Goal: Task Accomplishment & Management: Manage account settings

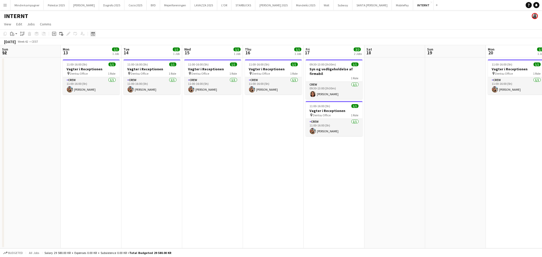
scroll to position [0, 141]
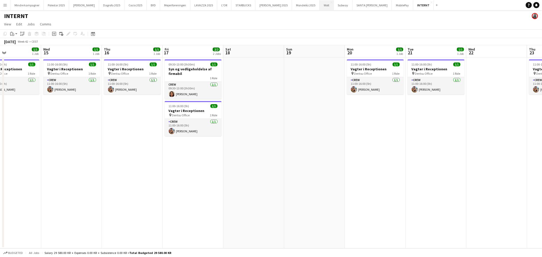
click at [320, 5] on button "Wolt Close" at bounding box center [327, 5] width 14 height 10
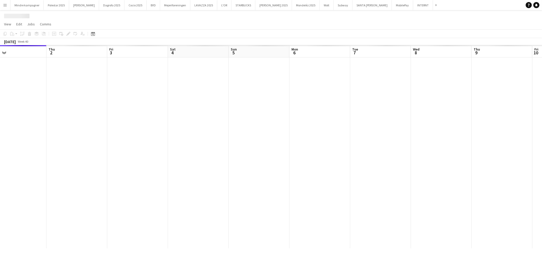
click at [210, 167] on app-calendar-viewport "Sun 28 Mon 29 Tue 30 Wed 1 Thu 2 Fri 3 Sat 4 Sun 5 Mon 6 Tue 7 Wed 8 Thu 9 Fri …" at bounding box center [271, 146] width 542 height 203
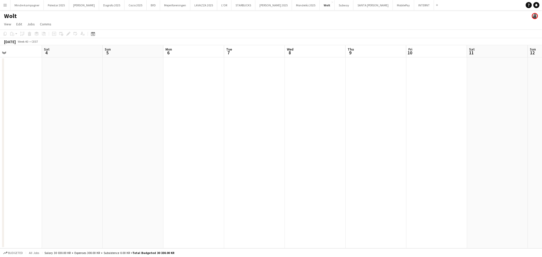
drag, startPoint x: 342, startPoint y: 159, endPoint x: 260, endPoint y: 165, distance: 82.1
click at [204, 171] on app-calendar-viewport "Tue 30 Wed 1 Thu 2 Fri 3 Sat 4 Sun 5 Mon 6 Tue 7 Wed 8 Thu 9 Fri 10 Sat 11 Sun …" at bounding box center [271, 146] width 542 height 203
drag, startPoint x: 400, startPoint y: 160, endPoint x: 354, endPoint y: 168, distance: 47.1
click at [202, 184] on app-calendar-viewport "Thu 2 Fri 3 Sat 4 Sun 5 Mon 6 Tue 7 Wed 8 Thu 9 Fri 10 Sat 11 Sun 12 Mon 13 Tue…" at bounding box center [271, 146] width 542 height 203
drag, startPoint x: 245, startPoint y: 181, endPoint x: 205, endPoint y: 181, distance: 40.2
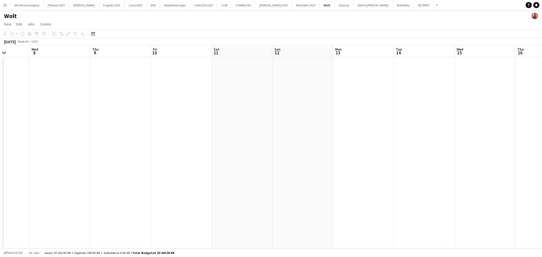
click at [183, 183] on app-calendar-viewport "Sun 5 Mon 6 Tue 7 Wed 8 Thu 9 Fri 10 Sat 11 Sun 12 Mon 13 Tue 14 Wed 15 Thu 16 …" at bounding box center [271, 146] width 542 height 203
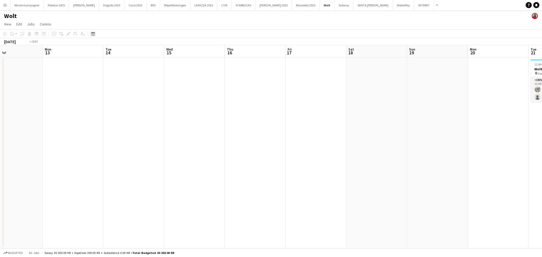
drag, startPoint x: 235, startPoint y: 181, endPoint x: 143, endPoint y: 186, distance: 91.4
click at [143, 186] on app-calendar-viewport "Thu 9 Fri 10 Sat 11 Sun 12 Mon 13 Tue 14 Wed 15 Thu 16 Fri 17 Sat 18 Sun 19 Mon…" at bounding box center [271, 146] width 542 height 203
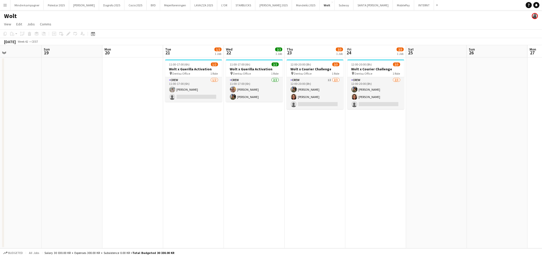
scroll to position [0, 161]
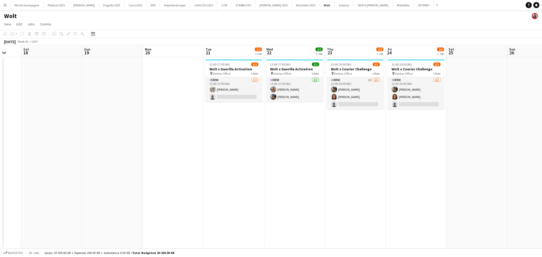
drag, startPoint x: 326, startPoint y: 187, endPoint x: 288, endPoint y: 188, distance: 37.6
click at [288, 188] on app-calendar-viewport "Wed 15 Thu 16 Fri 17 Sat 18 Sun 19 Mon 20 Tue 21 1/2 1 Job Wed 22 2/2 1 Job Thu…" at bounding box center [271, 146] width 542 height 203
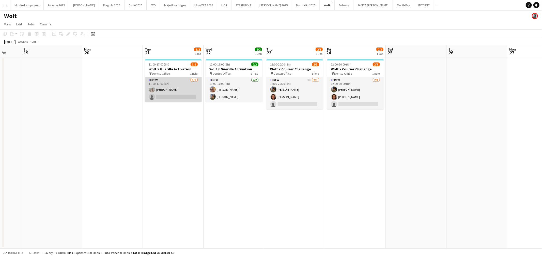
click at [190, 93] on app-card-role "Crew [DATE] 11:00-17:00 (6h) [PERSON_NAME] single-neutral-actions" at bounding box center [173, 89] width 57 height 25
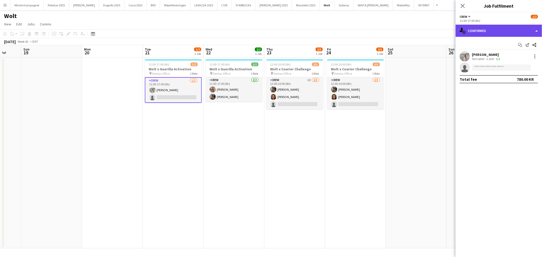
click at [474, 31] on div "single-neutral-actions-check-2 Confirmed" at bounding box center [499, 31] width 86 height 12
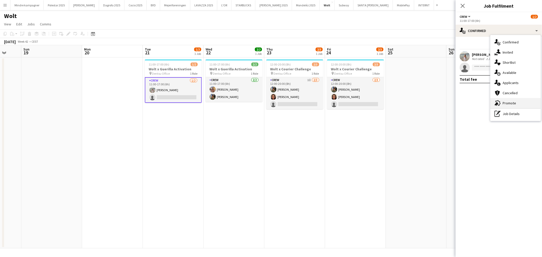
click at [511, 103] on span "Promote" at bounding box center [509, 103] width 13 height 5
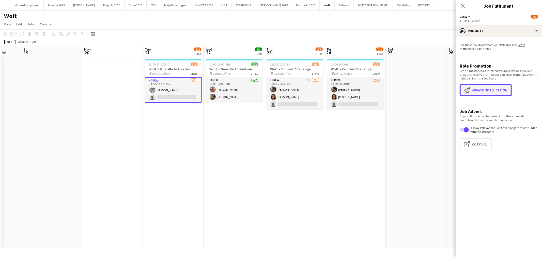
click at [491, 92] on button "Create notification Create notification" at bounding box center [486, 90] width 52 height 12
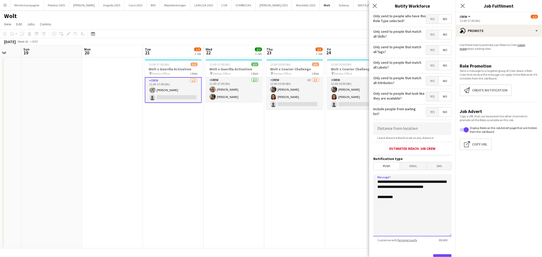
drag, startPoint x: 409, startPoint y: 193, endPoint x: 363, endPoint y: 177, distance: 47.8
click at [363, 177] on body "Menu Boards Boards Boards All jobs Status Workforce Workforce My Workforce Recr…" at bounding box center [271, 128] width 542 height 257
click at [190, 5] on button "LAVAZZA 2025 Close" at bounding box center [203, 5] width 27 height 10
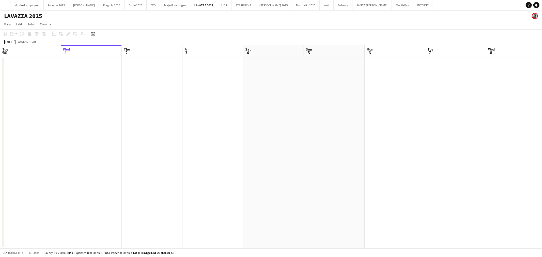
drag, startPoint x: 185, startPoint y: 173, endPoint x: 165, endPoint y: 164, distance: 21.4
click at [116, 178] on app-calendar-viewport "Sun 28 Mon 29 Tue 30 Wed 1 Thu 2 Fri 3 Sat 4 Sun 5 Mon 6 Tue 7 Wed 8 Thu 9 Fri …" at bounding box center [271, 146] width 542 height 203
click at [224, 163] on app-calendar-viewport "Tue 30 Wed 1 Thu 2 Fri 3 Sat 4 Sun 5 Mon 6 Tue 7 Wed 8 Thu 9 Fri 10 Sat 11 Sun …" at bounding box center [271, 146] width 542 height 203
click at [217, 4] on button "L'OR Close" at bounding box center [224, 5] width 14 height 10
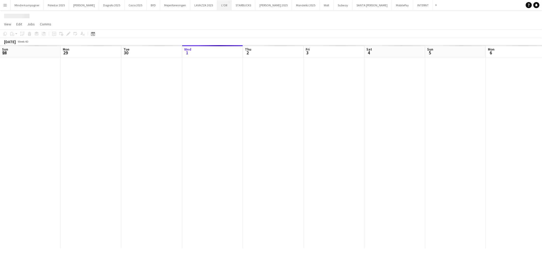
scroll to position [0, 121]
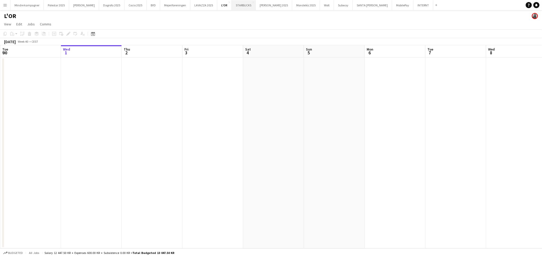
click at [232, 6] on button "STARBUCKS Close" at bounding box center [244, 5] width 24 height 10
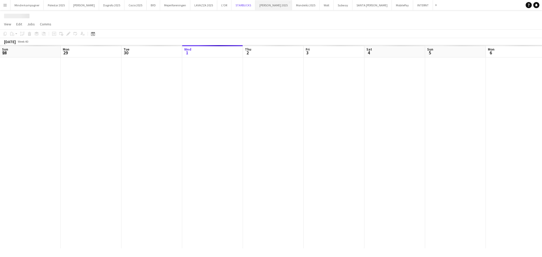
scroll to position [0, 121]
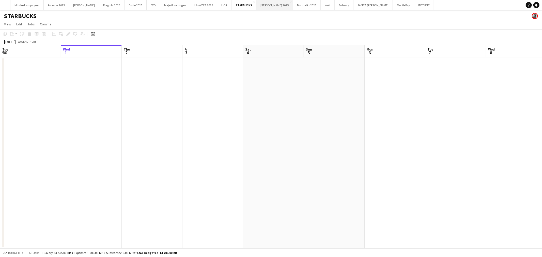
click at [256, 6] on button "[PERSON_NAME] 2025 Close" at bounding box center [274, 5] width 37 height 10
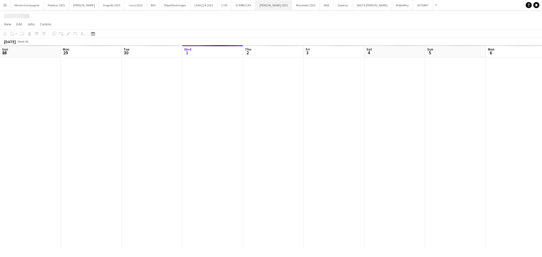
scroll to position [0, 121]
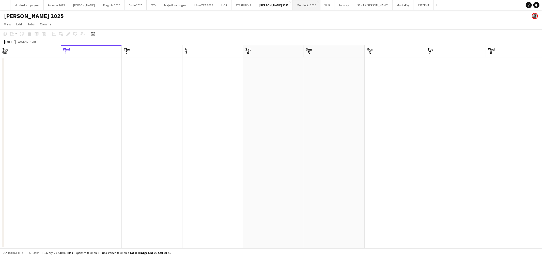
click at [293, 6] on button "Mondeléz 2025 Close" at bounding box center [307, 5] width 28 height 10
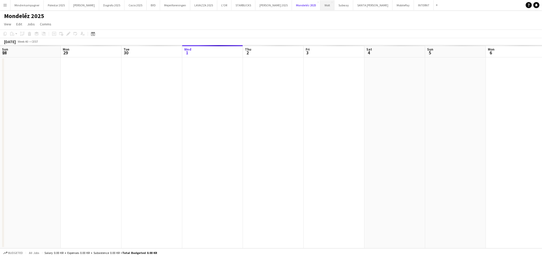
scroll to position [0, 121]
click at [321, 8] on button "Wolt Close" at bounding box center [328, 5] width 14 height 10
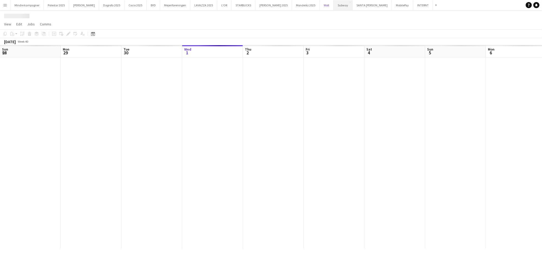
scroll to position [0, 121]
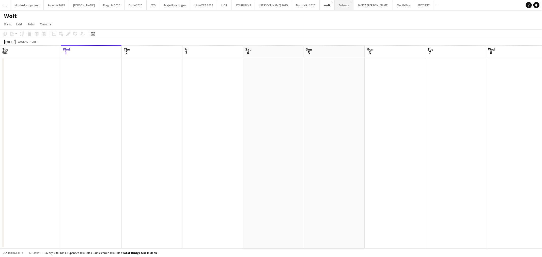
click at [335, 8] on button "Subway Close" at bounding box center [344, 5] width 19 height 10
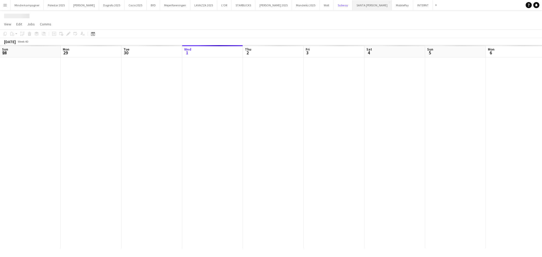
scroll to position [0, 121]
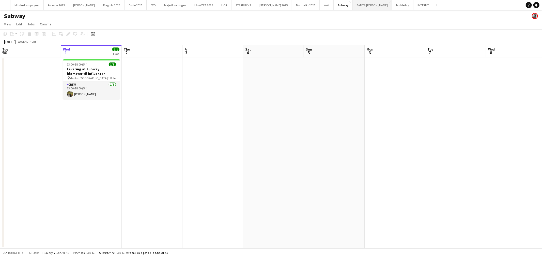
drag, startPoint x: 346, startPoint y: 3, endPoint x: 343, endPoint y: 6, distance: 4.0
click at [353, 5] on button "[GEOGRAPHIC_DATA][PERSON_NAME]" at bounding box center [372, 5] width 39 height 10
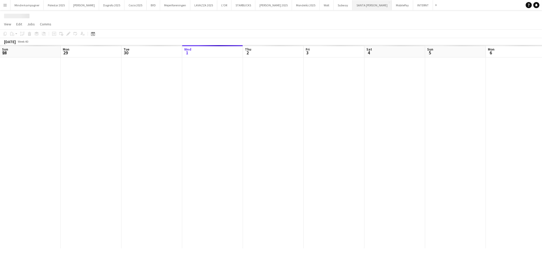
scroll to position [0, 121]
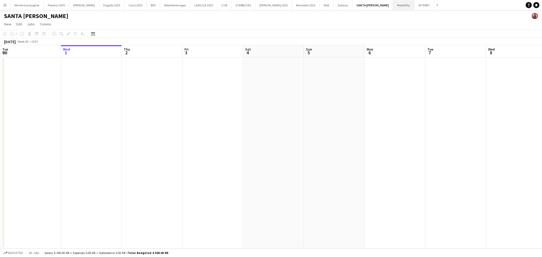
click at [393, 5] on button "MobilePay Close" at bounding box center [403, 5] width 21 height 10
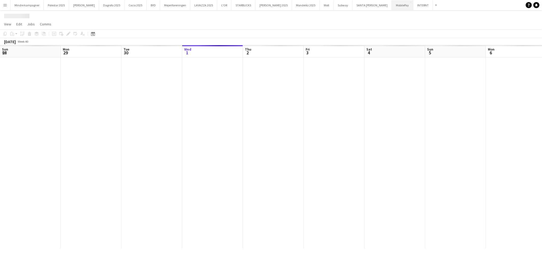
scroll to position [0, 121]
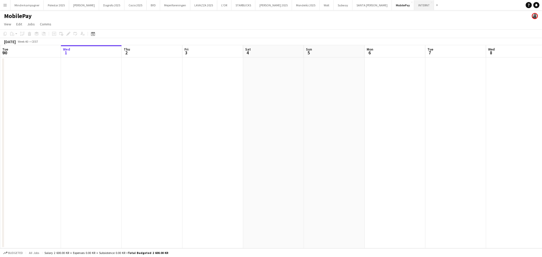
click at [414, 6] on button "INTERNT Close" at bounding box center [424, 5] width 20 height 10
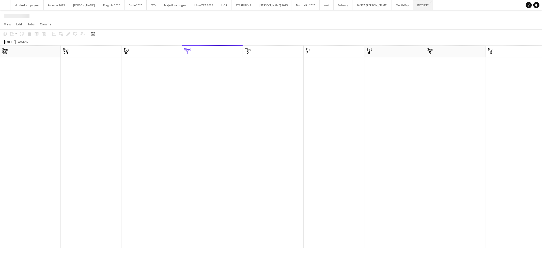
scroll to position [0, 121]
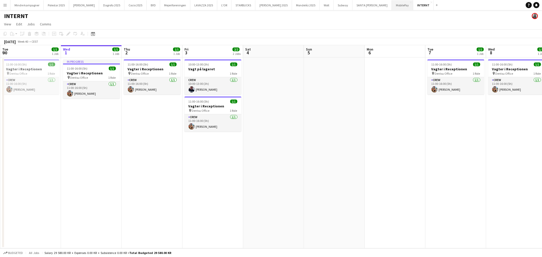
click at [392, 7] on button "MobilePay Close" at bounding box center [402, 5] width 21 height 10
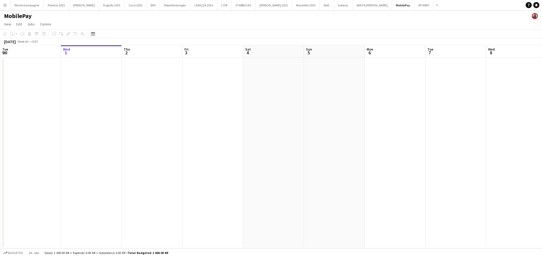
drag, startPoint x: 334, startPoint y: 172, endPoint x: 400, endPoint y: 157, distance: 67.2
click at [223, 176] on app-calendar-viewport "Sun 28 Mon 29 Tue 30 Wed 1 Thu 2 Fri 3 Sat 4 Sun 5 Mon 6 Tue 7 Wed 8 Thu 9 Fri …" at bounding box center [271, 146] width 542 height 203
drag, startPoint x: 405, startPoint y: 158, endPoint x: 224, endPoint y: 160, distance: 181.2
click at [230, 159] on app-calendar-viewport "Tue 30 Wed 1 Thu 2 Fri 3 Sat 4 Sun 5 Mon 6 Tue 7 Wed 8 Thu 9 Fri 10 Sat 11 Sun …" at bounding box center [271, 146] width 542 height 203
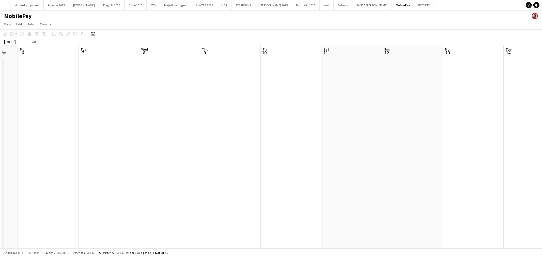
drag, startPoint x: 374, startPoint y: 159, endPoint x: 233, endPoint y: 156, distance: 141.6
click at [190, 160] on app-calendar-viewport "Fri 3 Sat 4 Sun 5 Mon 6 Tue 7 Wed 8 Thu 9 Fri 10 Sat 11 Sun 12 Mon 13 Tue 14 We…" at bounding box center [271, 146] width 542 height 203
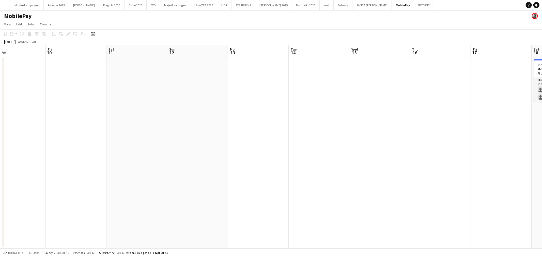
drag, startPoint x: 383, startPoint y: 156, endPoint x: 278, endPoint y: 157, distance: 105.5
click at [194, 159] on app-calendar-viewport "Mon 6 Tue 7 Wed 8 Thu 9 Fri 10 Sat 11 Sun 12 Mon 13 Tue 14 Wed 15 Thu 16 Fri 17…" at bounding box center [271, 146] width 542 height 203
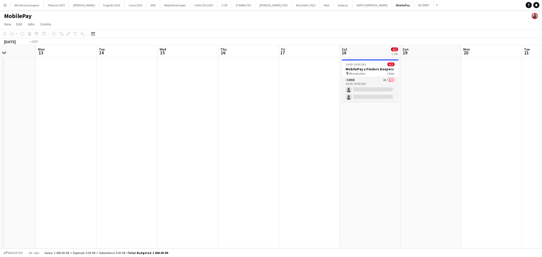
drag, startPoint x: 252, startPoint y: 159, endPoint x: 245, endPoint y: 159, distance: 6.4
click at [245, 159] on app-calendar-viewport "Thu 9 Fri 10 Sat 11 Sun 12 Mon 13 Tue 14 Wed 15 Thu 16 Fri 17 Sat 18 0/2 1 Job …" at bounding box center [271, 146] width 542 height 203
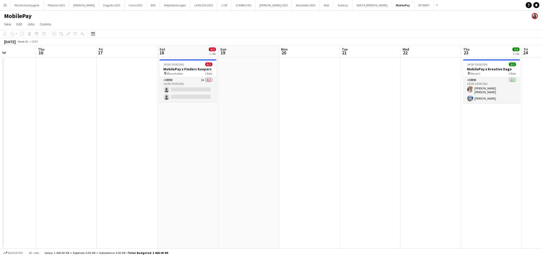
scroll to position [0, 153]
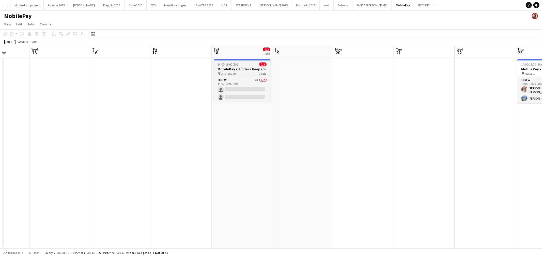
click at [238, 76] on app-job-card "14:00-19:00 (5h) 0/2 MobilePay x Finders Keepers pin Øksnehallen 1 Role Crew 2A…" at bounding box center [242, 80] width 57 height 42
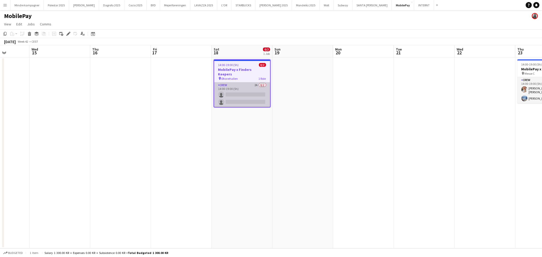
click at [240, 83] on app-card-role "Crew 2A 0/2 14:00-19:00 (5h) single-neutral-actions single-neutral-actions" at bounding box center [242, 94] width 56 height 25
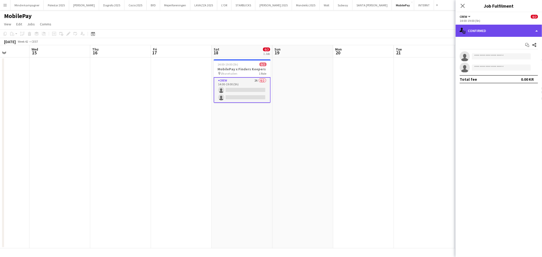
click at [477, 32] on div "single-neutral-actions-check-2 Confirmed" at bounding box center [499, 31] width 86 height 12
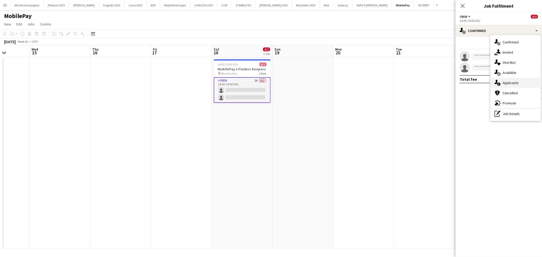
click at [512, 81] on span "Applicants" at bounding box center [511, 83] width 16 height 5
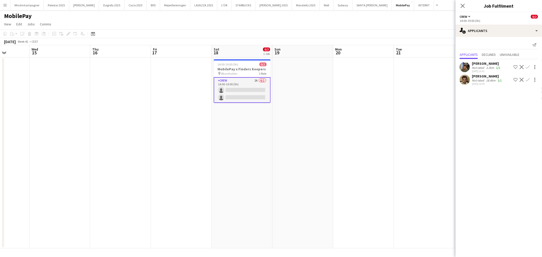
click at [527, 79] on app-icon "Confirm" at bounding box center [528, 80] width 4 height 4
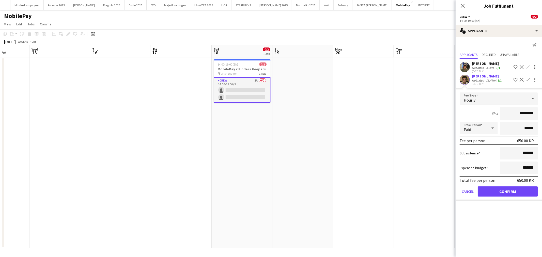
click at [378, 154] on app-date-cell at bounding box center [363, 152] width 61 height 191
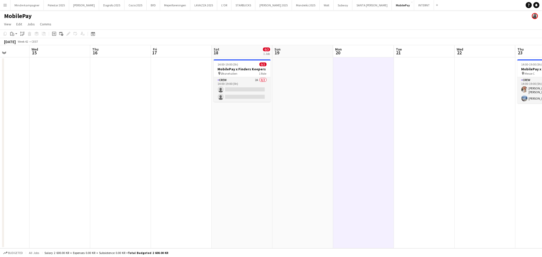
click at [275, 178] on app-calendar-viewport "Sun 12 Mon 13 Tue 14 Wed 15 Thu 16 Fri 17 Sat 18 0/2 1 Job Sun 19 Mon 20 Tue 21…" at bounding box center [271, 146] width 542 height 203
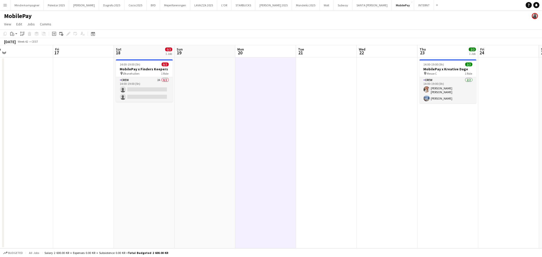
drag, startPoint x: 357, startPoint y: 177, endPoint x: 349, endPoint y: 181, distance: 9.3
click at [313, 183] on app-calendar-viewport "Tue 14 Wed 15 Thu 16 Fri 17 Sat 18 0/2 1 Job Sun 19 Mon 20 Tue 21 Wed 22 Thu 23…" at bounding box center [271, 146] width 542 height 203
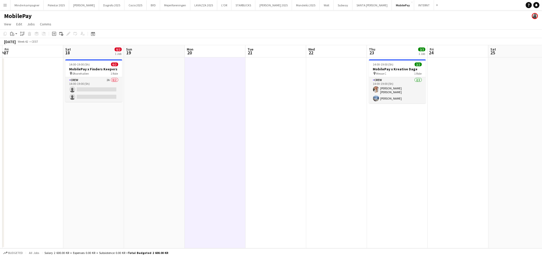
click at [300, 191] on app-calendar-viewport "Tue 14 Wed 15 Thu 16 Fri 17 Sat 18 0/2 1 Job Sun 19 Mon 20 Tue 21 Wed 22 Thu 23…" at bounding box center [271, 146] width 542 height 203
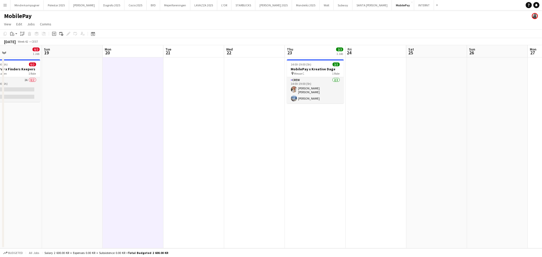
drag, startPoint x: 368, startPoint y: 190, endPoint x: 316, endPoint y: 192, distance: 51.7
click at [306, 194] on app-calendar-viewport "Wed 15 Thu 16 Fri 17 Sat 18 0/2 1 Job Sun 19 Mon 20 Tue 21 Wed 22 Thu 23 2/2 1 …" at bounding box center [271, 146] width 542 height 203
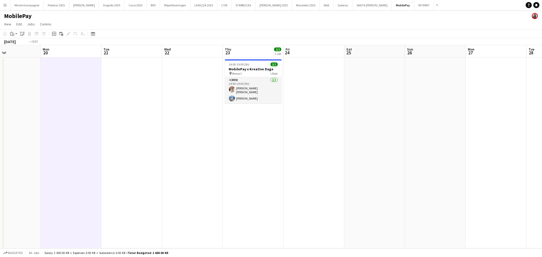
drag, startPoint x: 306, startPoint y: 191, endPoint x: 374, endPoint y: 183, distance: 68.7
click at [285, 194] on app-calendar-viewport "Thu 16 Fri 17 Sat 18 0/2 1 Job Sun 19 Mon 20 Tue 21 Wed 22 Thu 23 2/2 1 Job Fri…" at bounding box center [271, 146] width 542 height 203
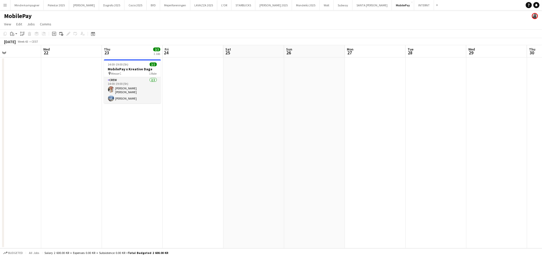
drag, startPoint x: 385, startPoint y: 183, endPoint x: 367, endPoint y: 187, distance: 18.2
click at [367, 187] on app-calendar-viewport "Sat 18 0/2 1 Job Sun 19 Mon 20 Tue 21 Wed 22 Thu 23 2/2 1 Job Fri 24 Sat 25 Sun…" at bounding box center [271, 146] width 542 height 203
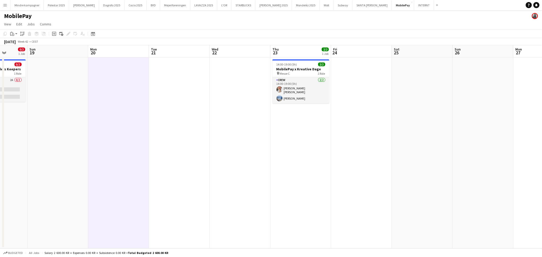
drag, startPoint x: 321, startPoint y: 188, endPoint x: 370, endPoint y: 187, distance: 49.3
click at [387, 187] on app-calendar-viewport "Fri 17 Sat 18 0/2 1 Job Sun 19 Mon 20 Tue 21 Wed 22 Thu 23 2/2 1 Job Fri 24 Sat…" at bounding box center [271, 146] width 542 height 203
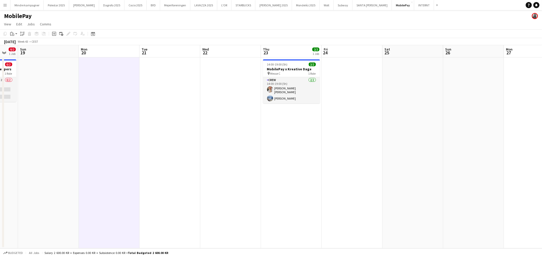
drag, startPoint x: 308, startPoint y: 189, endPoint x: 374, endPoint y: 186, distance: 66.7
click at [397, 186] on app-calendar-viewport "Fri 17 Sat 18 0/2 1 Job Sun 19 Mon 20 Tue 21 Wed 22 Thu 23 2/2 1 Job Fri 24 Sat…" at bounding box center [271, 146] width 542 height 203
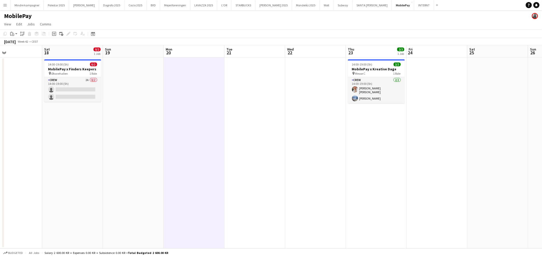
drag, startPoint x: 285, startPoint y: 189, endPoint x: 359, endPoint y: 188, distance: 73.7
click at [359, 188] on app-calendar-viewport "Wed 15 Thu 16 Fri 17 Sat 18 0/2 1 Job Sun 19 Mon 20 Tue 21 Wed 22 Thu 23 2/2 1 …" at bounding box center [271, 146] width 542 height 203
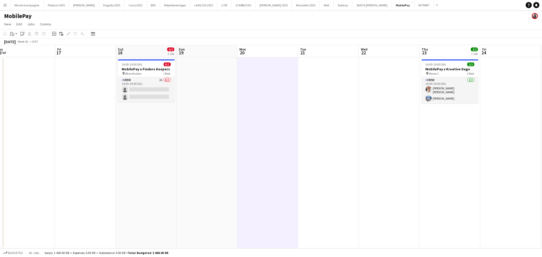
drag, startPoint x: 209, startPoint y: 129, endPoint x: 207, endPoint y: 130, distance: 2.9
click at [209, 129] on app-date-cell at bounding box center [207, 152] width 61 height 191
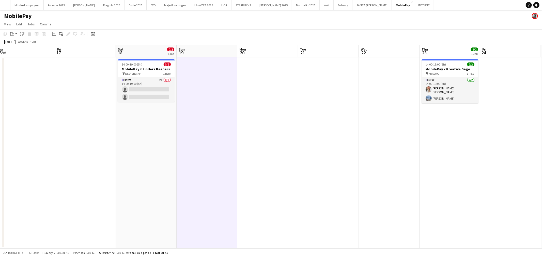
click at [130, 146] on app-date-cell "14:00-19:00 (5h) 0/2 MobilePay x Finders Keepers pin Øksnehallen 1 Role Crew 2A…" at bounding box center [146, 152] width 61 height 191
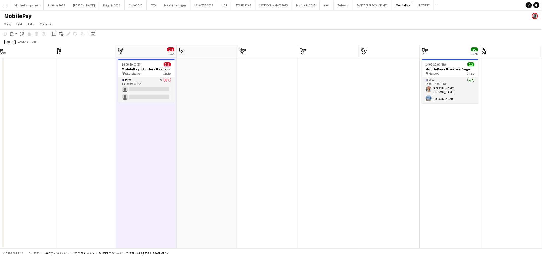
click at [208, 143] on app-date-cell at bounding box center [207, 152] width 61 height 191
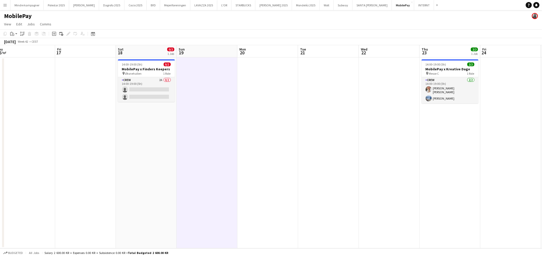
click at [262, 141] on app-date-cell at bounding box center [267, 152] width 61 height 191
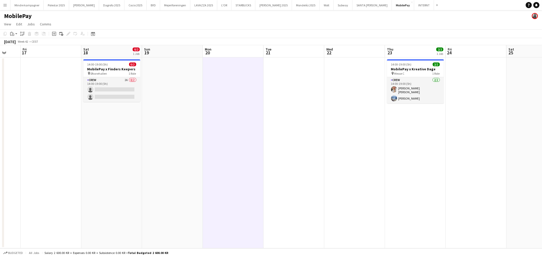
drag, startPoint x: 232, startPoint y: 144, endPoint x: 282, endPoint y: 144, distance: 50.8
click at [282, 144] on app-calendar-viewport "Tue 14 Wed 15 Thu 16 Fri 17 Sat 18 0/2 1 Job Sun 19 Mon 20 Tue 21 Wed 22 Thu 23…" at bounding box center [271, 146] width 542 height 203
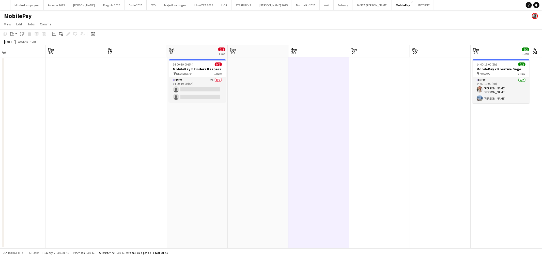
click at [137, 147] on app-date-cell at bounding box center [136, 152] width 61 height 191
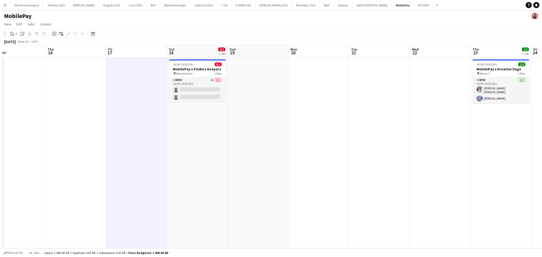
click at [96, 146] on app-date-cell at bounding box center [75, 152] width 61 height 191
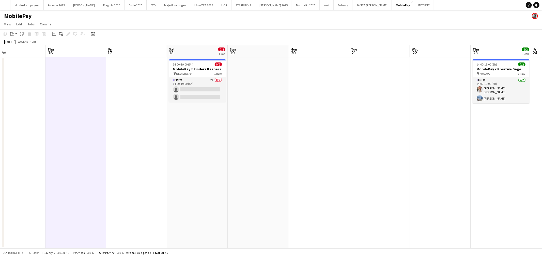
click at [205, 144] on app-date-cell "14:00-19:00 (5h) 0/2 MobilePay x Finders Keepers pin Øksnehallen 1 Role Crew 2A…" at bounding box center [197, 152] width 61 height 191
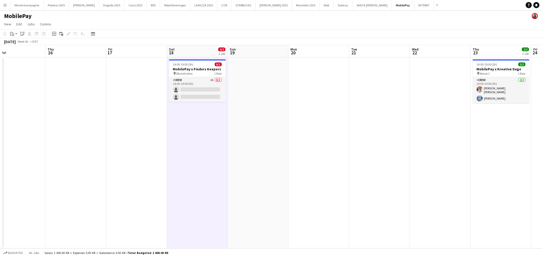
drag, startPoint x: 283, startPoint y: 159, endPoint x: 237, endPoint y: 161, distance: 45.3
click at [244, 161] on app-calendar-viewport "Mon 13 Tue 14 Wed 15 Thu 16 Fri 17 Sat 18 0/2 1 Job Sun 19 Mon 20 Tue 21 Wed 22…" at bounding box center [271, 146] width 542 height 203
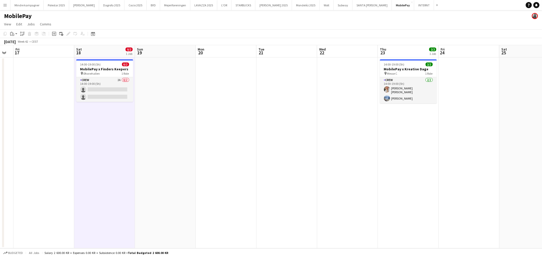
click at [220, 162] on app-calendar-viewport "Tue 14 Wed 15 Thu 16 Fri 17 Sat 18 0/2 1 Job Sun 19 Mon 20 Tue 21 Wed 22 Thu 23…" at bounding box center [271, 146] width 542 height 203
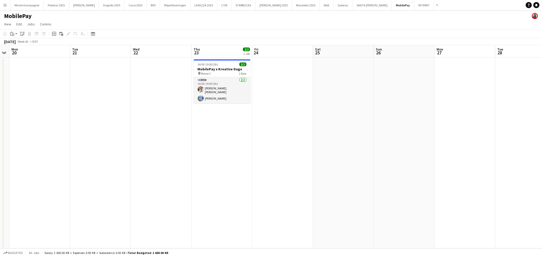
drag, startPoint x: 273, startPoint y: 167, endPoint x: 259, endPoint y: 168, distance: 13.8
click at [259, 168] on app-calendar-viewport "Fri 17 Sat 18 0/2 1 Job Sun 19 Mon 20 Tue 21 Wed 22 Thu 23 2/2 1 Job Fri 24 Sat…" at bounding box center [271, 146] width 542 height 203
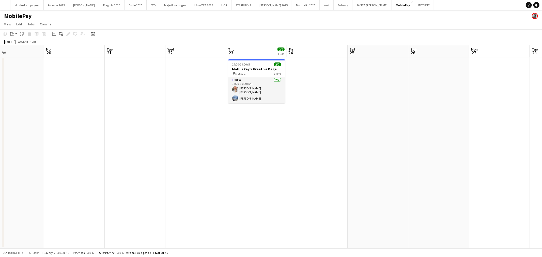
drag, startPoint x: 330, startPoint y: 167, endPoint x: 444, endPoint y: 150, distance: 115.1
click at [422, 153] on app-calendar-viewport "Fri 17 Sat 18 0/2 1 Job Sun 19 Mon 20 Tue 21 Wed 22 Thu 23 2/2 1 Job Fri 24 Sat…" at bounding box center [271, 146] width 542 height 203
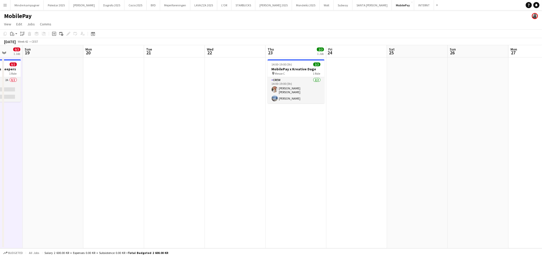
drag, startPoint x: 281, startPoint y: 161, endPoint x: 351, endPoint y: 160, distance: 69.7
click at [349, 160] on app-calendar-viewport "Thu 16 Fri 17 Sat 18 0/2 1 Job Sun 19 Mon 20 Tue 21 Wed 22 Thu 23 2/2 1 Job Fri…" at bounding box center [271, 146] width 542 height 203
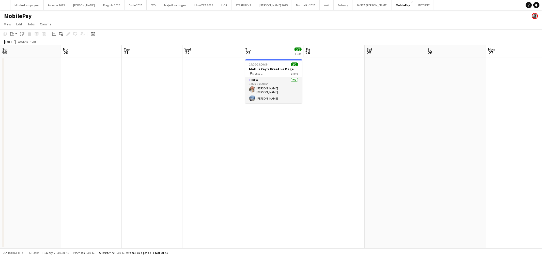
click at [252, 166] on app-calendar-viewport "Thu 16 Fri 17 Sat 18 0/2 1 Job Sun 19 Mon 20 Tue 21 Wed 22 Thu 23 2/2 1 Job Fri…" at bounding box center [271, 146] width 542 height 203
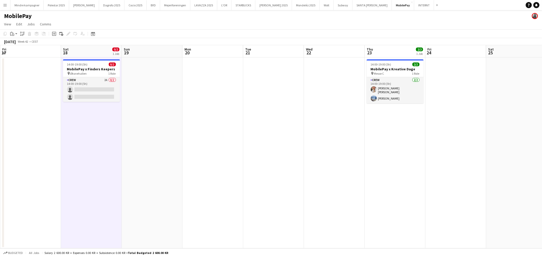
scroll to position [0, 151]
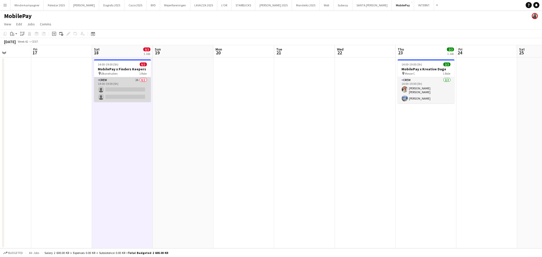
click at [120, 85] on app-card-role "Crew 2A 0/2 14:00-19:00 (5h) single-neutral-actions single-neutral-actions" at bounding box center [122, 89] width 57 height 25
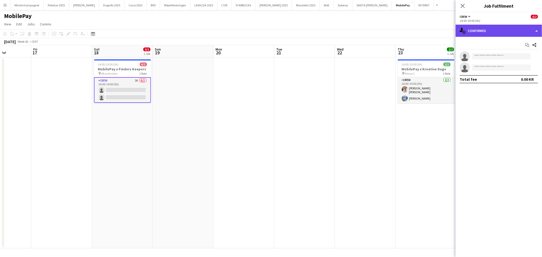
click at [479, 34] on div "single-neutral-actions-check-2 Confirmed" at bounding box center [499, 31] width 86 height 12
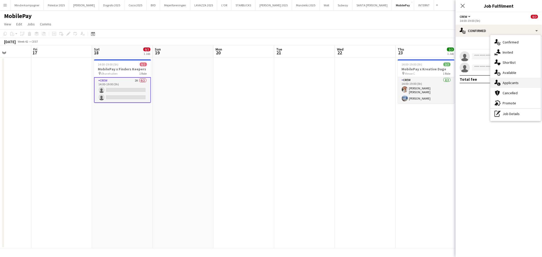
click at [512, 84] on span "Applicants" at bounding box center [511, 83] width 16 height 5
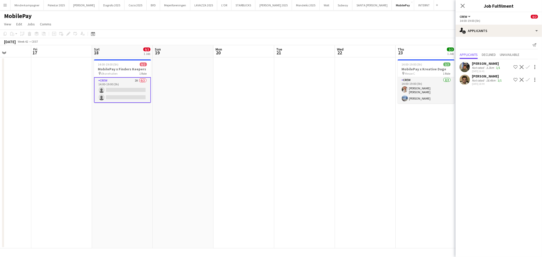
click at [526, 81] on app-icon "Confirm" at bounding box center [528, 80] width 4 height 4
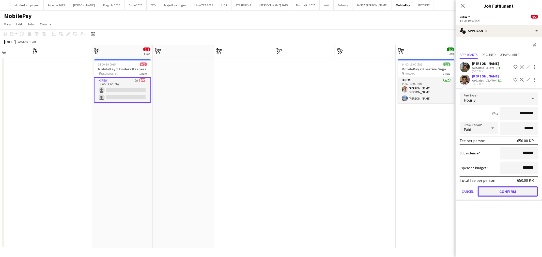
click at [515, 190] on button "Confirm" at bounding box center [508, 192] width 60 height 10
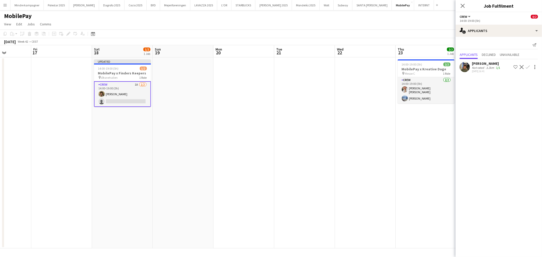
click at [527, 67] on app-icon "Confirm" at bounding box center [528, 67] width 4 height 4
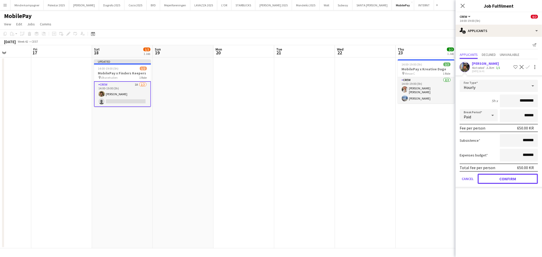
click at [514, 178] on button "Confirm" at bounding box center [508, 179] width 60 height 10
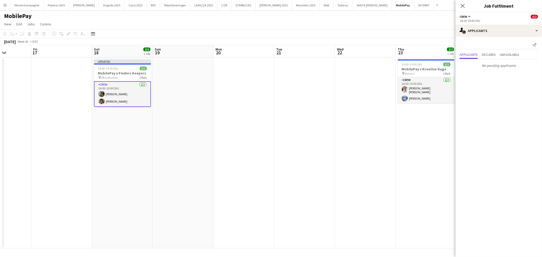
click at [337, 142] on app-date-cell at bounding box center [365, 152] width 61 height 191
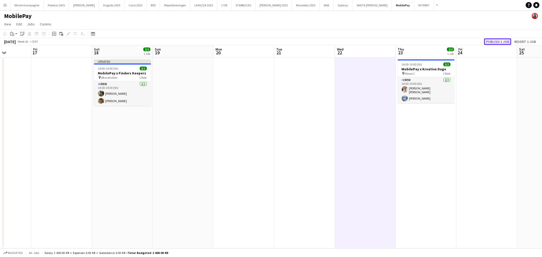
click at [496, 41] on button "Publish 1 job" at bounding box center [497, 41] width 27 height 7
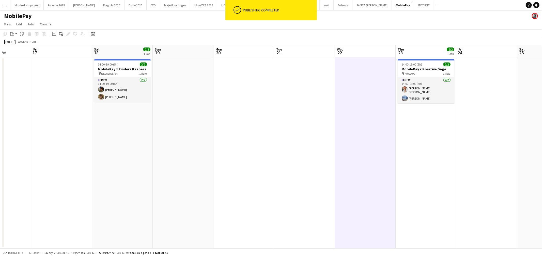
scroll to position [0, 159]
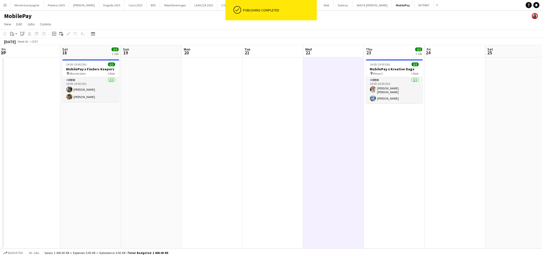
drag, startPoint x: 316, startPoint y: 145, endPoint x: 256, endPoint y: 150, distance: 60.5
click at [257, 150] on app-calendar-viewport "Tue 14 Wed 15 Thu 16 Fri 17 Sat 18 2/2 1 Job Sun 19 Mon 20 Tue 21 Wed 22 Thu 23…" at bounding box center [271, 146] width 542 height 203
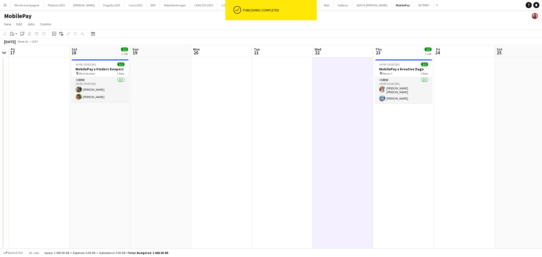
drag, startPoint x: 234, startPoint y: 151, endPoint x: 242, endPoint y: 151, distance: 7.9
click at [242, 151] on app-calendar-viewport "Wed 15 Thu 16 Fri 17 Sat 18 2/2 1 Job Sun 19 Mon 20 Tue 21 Wed 22 Thu 23 2/2 1 …" at bounding box center [271, 146] width 542 height 203
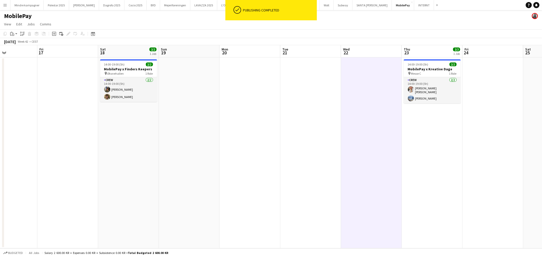
drag, startPoint x: 259, startPoint y: 151, endPoint x: 268, endPoint y: 152, distance: 8.9
click at [279, 152] on app-calendar-viewport "Tue 14 Wed 15 Thu 16 Fri 17 Sat 18 2/2 1 Job Sun 19 Mon 20 Tue 21 Wed 22 Thu 23…" at bounding box center [271, 146] width 542 height 203
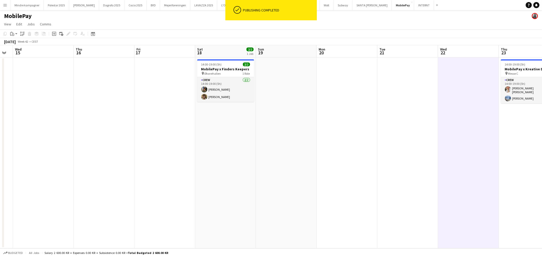
drag, startPoint x: 224, startPoint y: 154, endPoint x: 258, endPoint y: 154, distance: 33.6
click at [258, 154] on app-calendar-viewport "Mon 13 Tue 14 Wed 15 Thu 16 Fri 17 Sat 18 2/2 1 Job Sun 19 Mon 20 Tue 21 Wed 22…" at bounding box center [271, 146] width 542 height 203
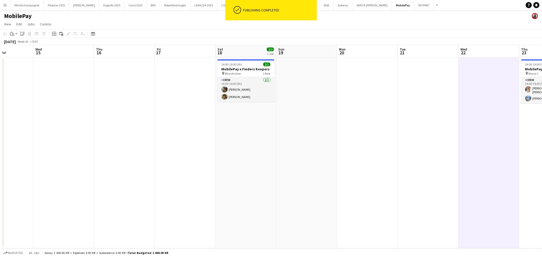
drag, startPoint x: 241, startPoint y: 153, endPoint x: 262, endPoint y: 154, distance: 21.6
click at [262, 154] on app-calendar-viewport "Sun 12 Mon 13 Tue 14 Wed 15 Thu 16 Fri 17 Sat 18 2/2 1 Job Sun 19 Mon 20 Tue 21…" at bounding box center [271, 146] width 542 height 203
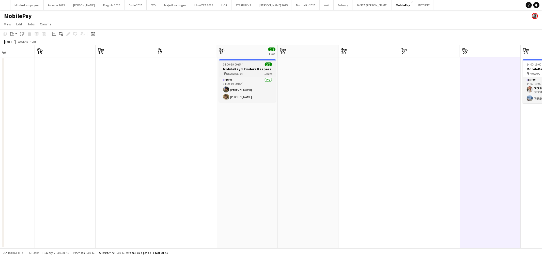
click at [244, 73] on div "pin Øksnehallen 1 Role" at bounding box center [247, 73] width 57 height 4
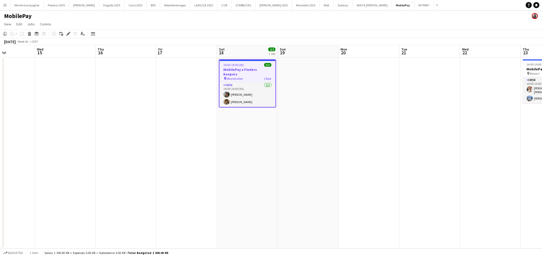
click at [243, 77] on div "pin Øksnehallen 1 Role" at bounding box center [248, 79] width 56 height 4
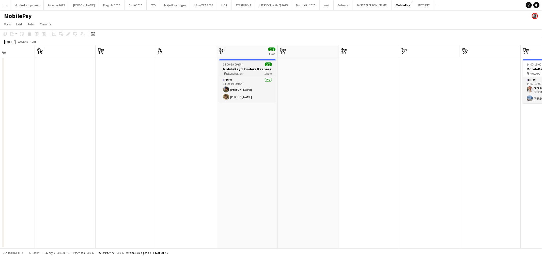
click at [243, 71] on div "pin Øksnehallen 1 Role" at bounding box center [247, 73] width 57 height 4
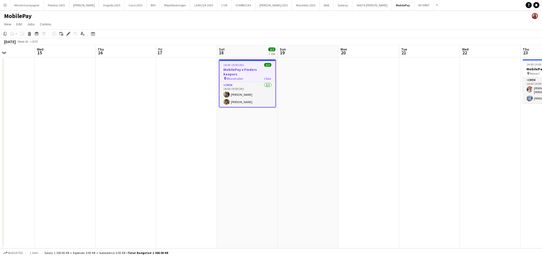
click at [67, 32] on icon "Edit" at bounding box center [68, 34] width 4 height 4
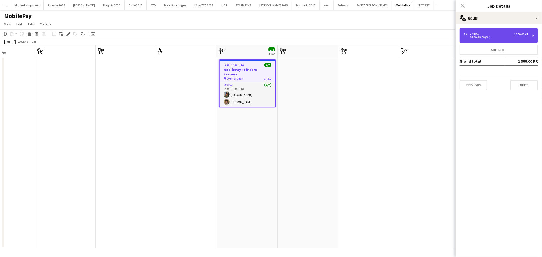
click at [497, 36] on div "2 x Crew 1 300.00 KR" at bounding box center [496, 35] width 65 height 4
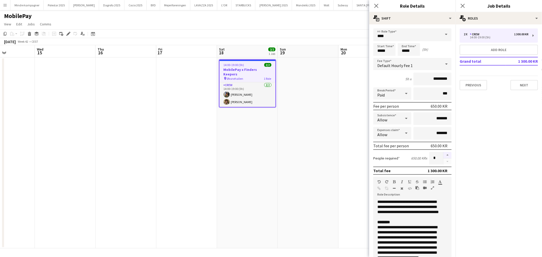
click at [444, 152] on button "button" at bounding box center [448, 155] width 8 height 7
type input "*"
drag, startPoint x: 357, startPoint y: 157, endPoint x: 362, endPoint y: 149, distance: 10.2
click at [357, 158] on app-date-cell at bounding box center [369, 152] width 61 height 191
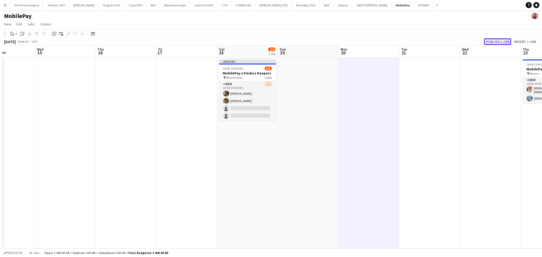
click at [503, 42] on button "Publish 1 job" at bounding box center [497, 41] width 27 height 7
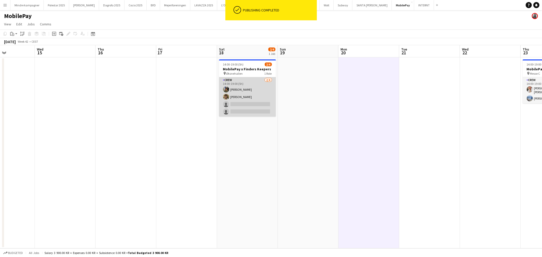
click at [244, 108] on app-card-role "Crew [DATE] 14:00-19:00 (5h) [PERSON_NAME] [PERSON_NAME] single-neutral-actions…" at bounding box center [247, 96] width 57 height 39
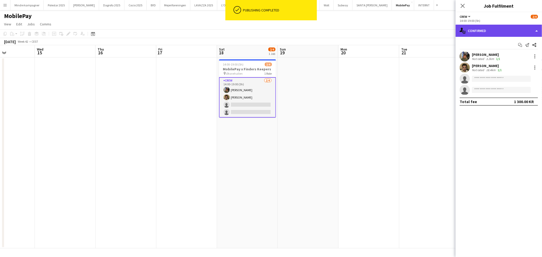
click at [494, 34] on div "single-neutral-actions-check-2 Confirmed" at bounding box center [499, 31] width 86 height 12
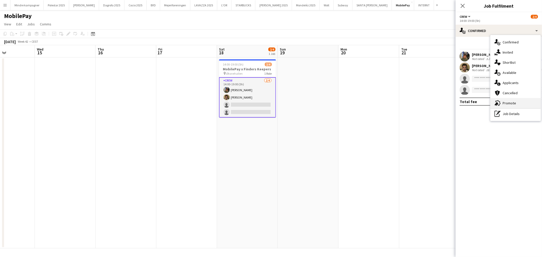
click at [512, 103] on span "Promote" at bounding box center [509, 103] width 13 height 5
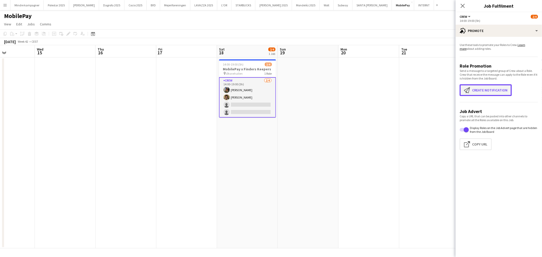
click at [487, 92] on button "Create notification Create notification" at bounding box center [486, 90] width 52 height 12
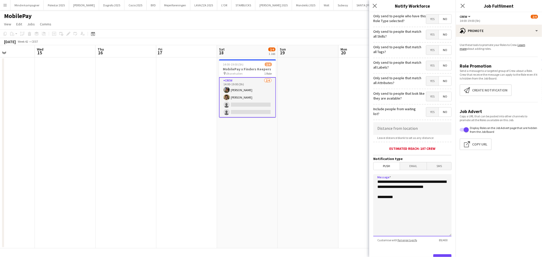
drag, startPoint x: 407, startPoint y: 192, endPoint x: 359, endPoint y: 177, distance: 50.5
click at [359, 177] on body "Menu Boards Boards Boards All jobs Status Workforce Workforce My Workforce Recr…" at bounding box center [271, 128] width 542 height 257
type textarea "**********"
click at [428, 52] on span "Yes" at bounding box center [432, 49] width 12 height 9
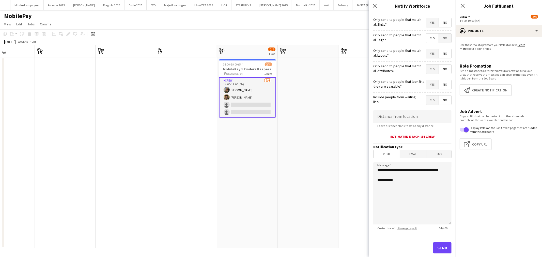
scroll to position [22, 0]
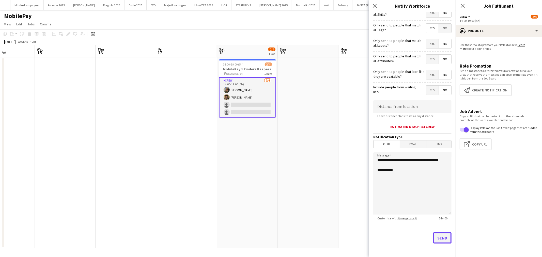
click at [440, 238] on button "Send" at bounding box center [442, 238] width 18 height 11
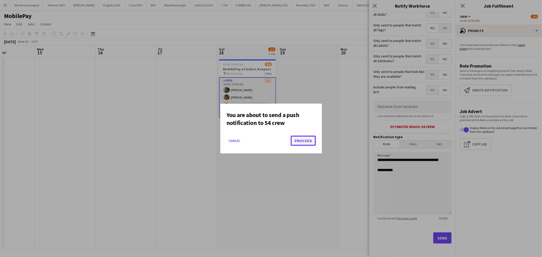
click at [310, 142] on button "Proceed" at bounding box center [303, 141] width 25 height 10
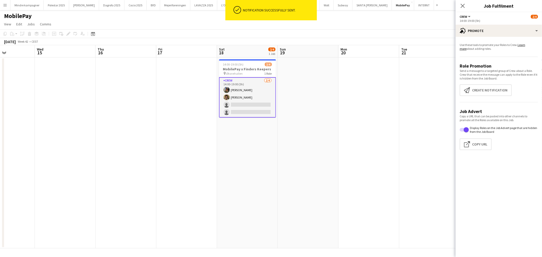
click at [322, 154] on app-date-cell at bounding box center [308, 152] width 61 height 191
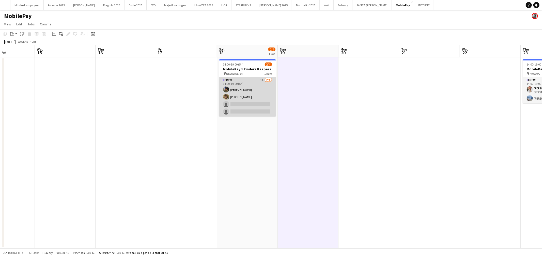
click at [240, 103] on app-card-role "Crew 1A [DATE] 14:00-19:00 (5h) [PERSON_NAME] [PERSON_NAME] single-neutral-acti…" at bounding box center [247, 96] width 57 height 39
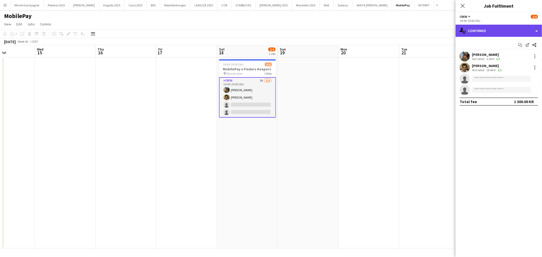
click at [484, 30] on div "single-neutral-actions-check-2 Confirmed" at bounding box center [499, 31] width 86 height 12
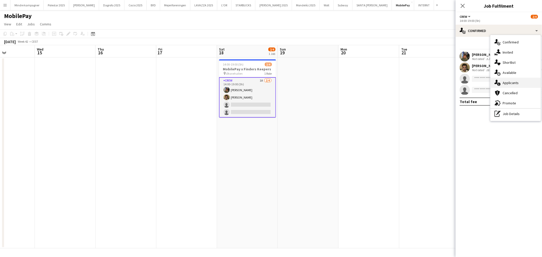
click at [511, 82] on span "Applicants" at bounding box center [511, 83] width 16 height 5
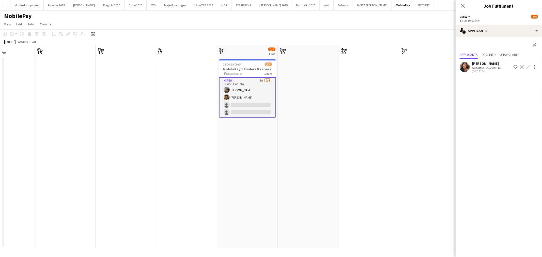
click at [526, 68] on app-icon "Confirm" at bounding box center [528, 67] width 4 height 4
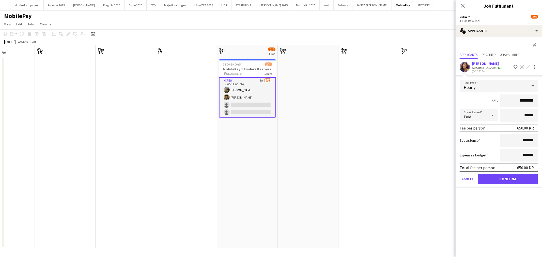
click at [420, 95] on app-date-cell at bounding box center [429, 152] width 61 height 191
